Goal: Feedback & Contribution: Submit feedback/report problem

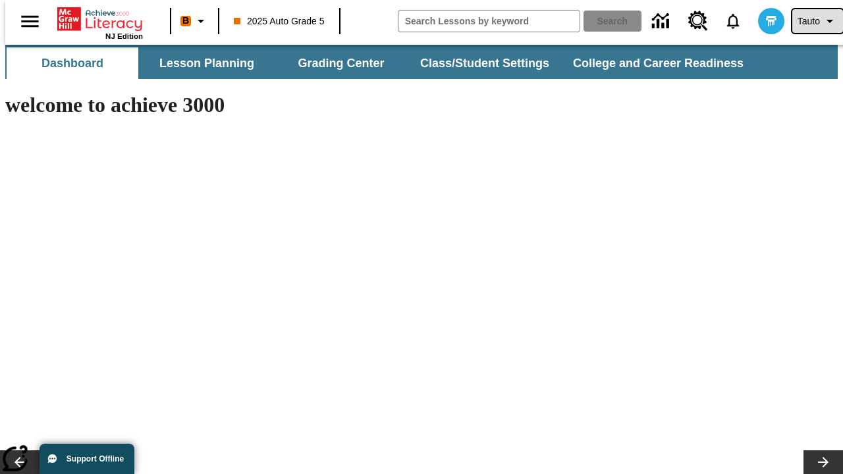
click at [810, 21] on span "Tauto" at bounding box center [808, 21] width 22 height 14
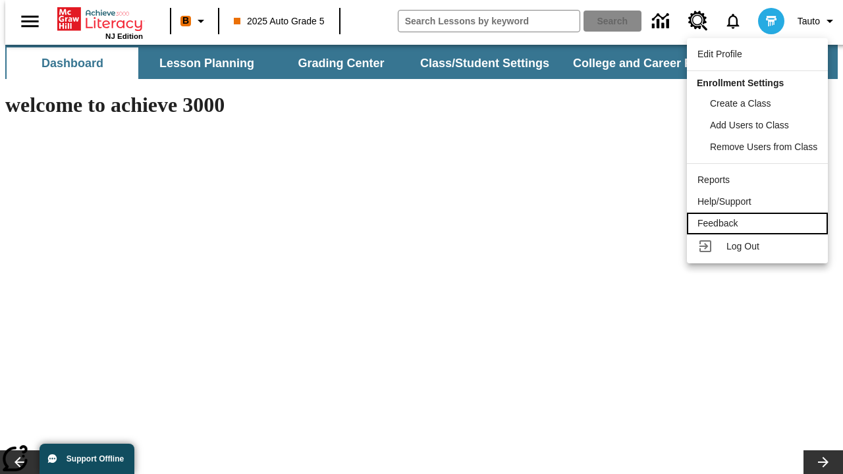
click at [759, 223] on div "Feedback" at bounding box center [757, 224] width 120 height 14
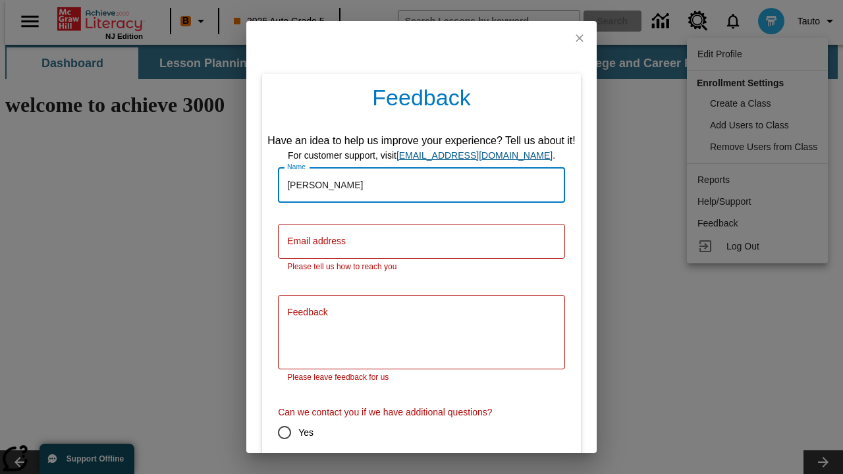
type input "[PERSON_NAME]"
type input "[EMAIL_ADDRESS][DOMAIN_NAME]"
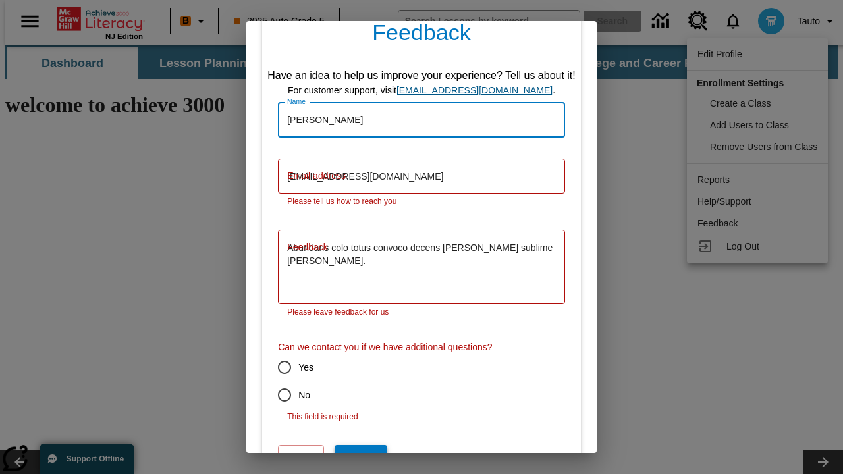
type textarea "Abundans colo totus convoco decens [PERSON_NAME] sublime [PERSON_NAME]."
click at [275, 381] on input "No" at bounding box center [285, 395] width 28 height 28
click at [352, 445] on button "Submit" at bounding box center [360, 457] width 52 height 24
radio input "false"
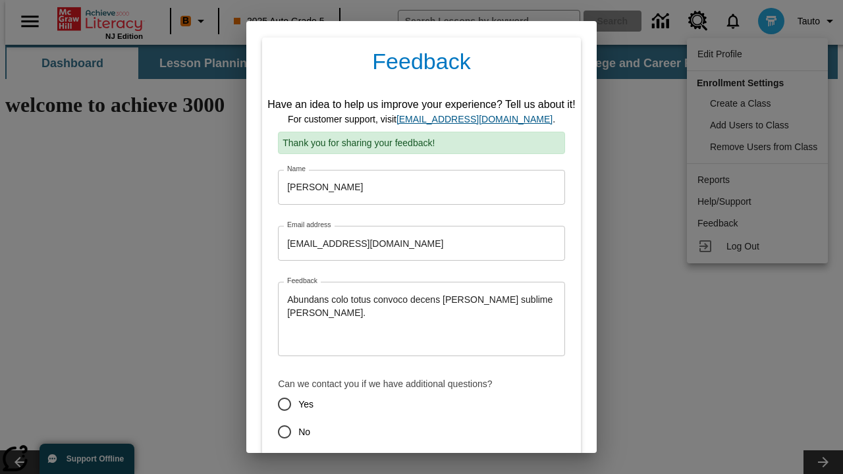
click at [479, 119] on link "[EMAIL_ADDRESS][DOMAIN_NAME]" at bounding box center [474, 119] width 156 height 11
